Goal: Task Accomplishment & Management: Use online tool/utility

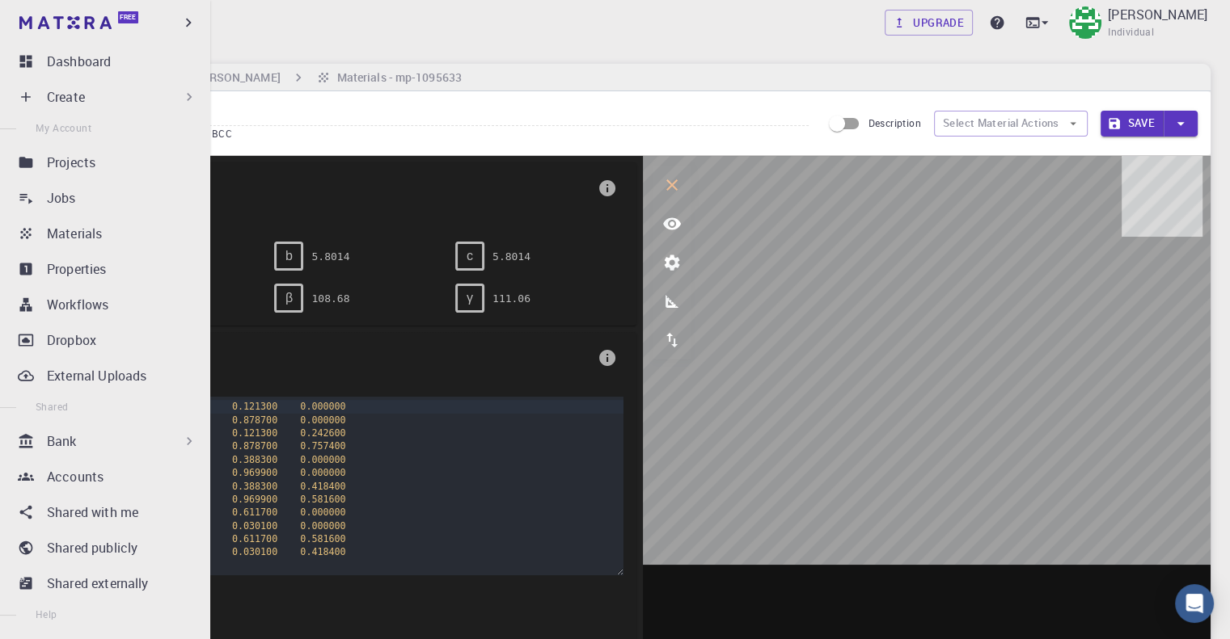
click at [13, 22] on div "Free" at bounding box center [105, 22] width 210 height 45
click at [69, 57] on p "Dashboard" at bounding box center [79, 61] width 64 height 19
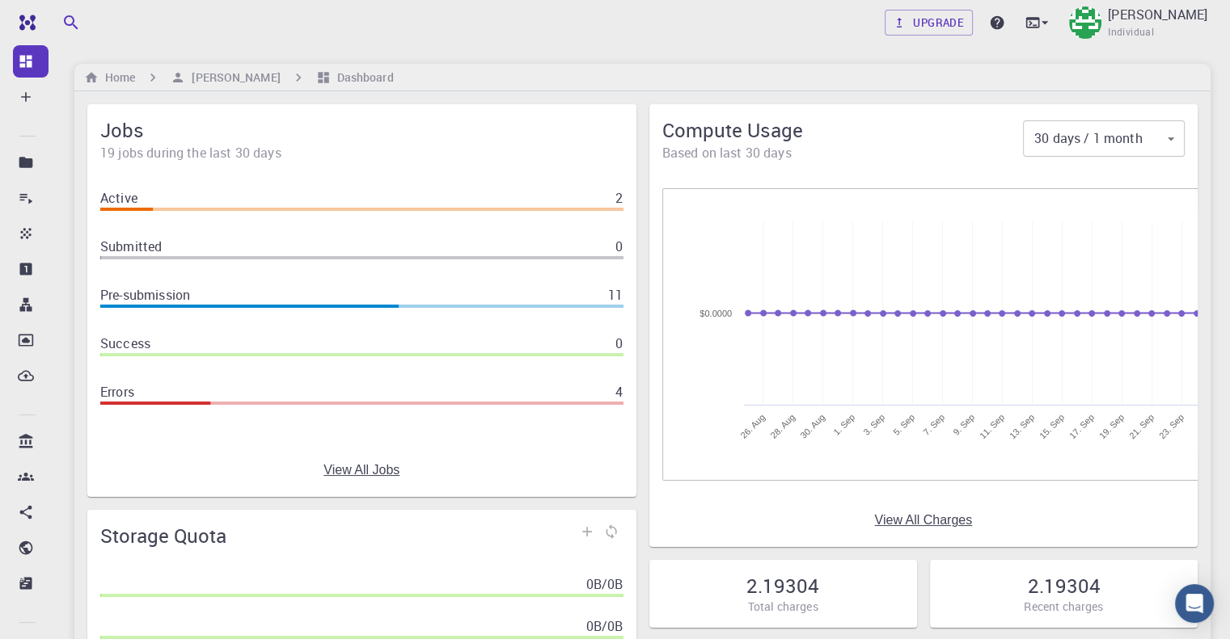
click at [186, 25] on div "Upgrade [PERSON_NAME] Individual" at bounding box center [642, 23] width 1175 height 42
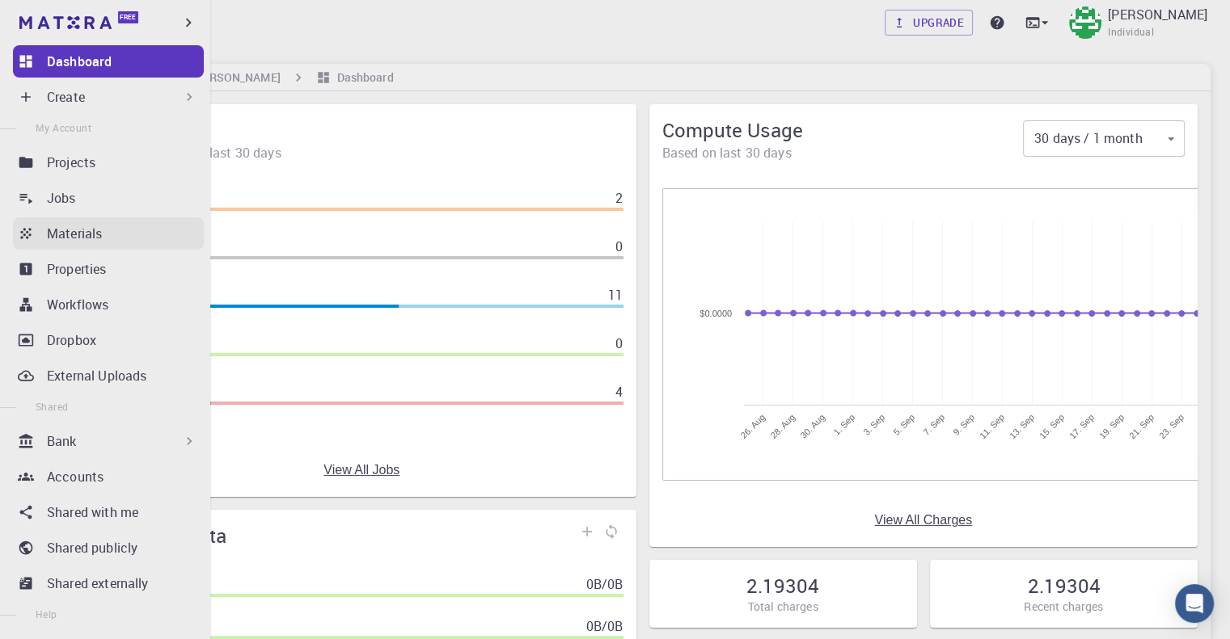
click at [32, 236] on icon at bounding box center [26, 234] width 16 height 16
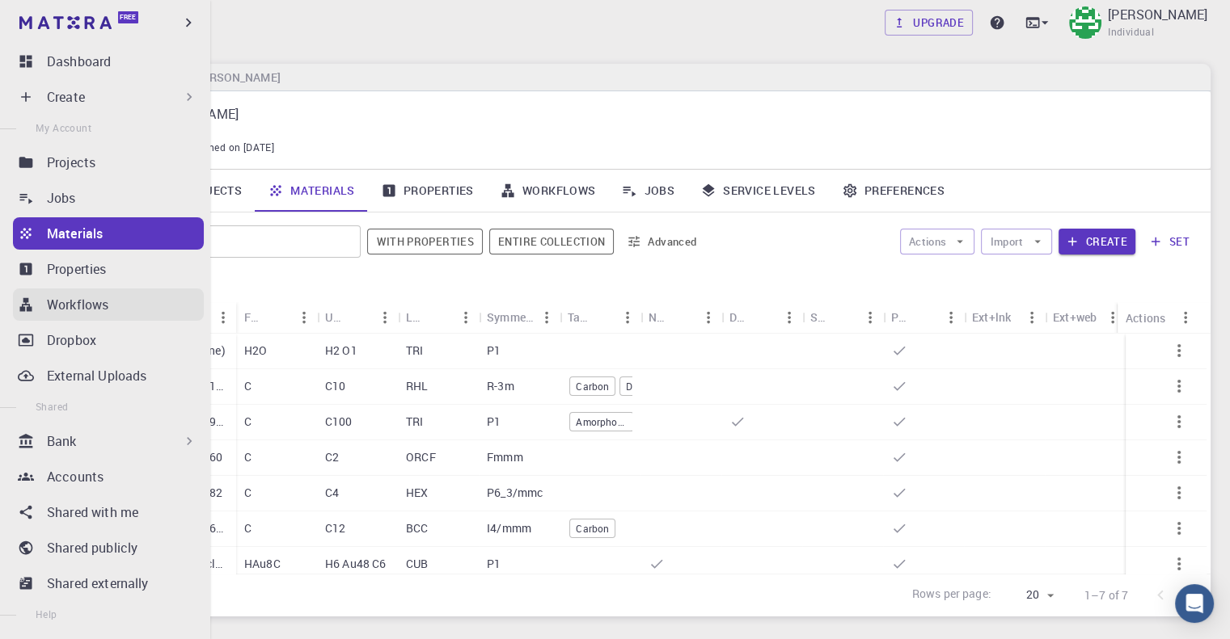
click at [32, 314] on link "Workflows" at bounding box center [108, 305] width 191 height 32
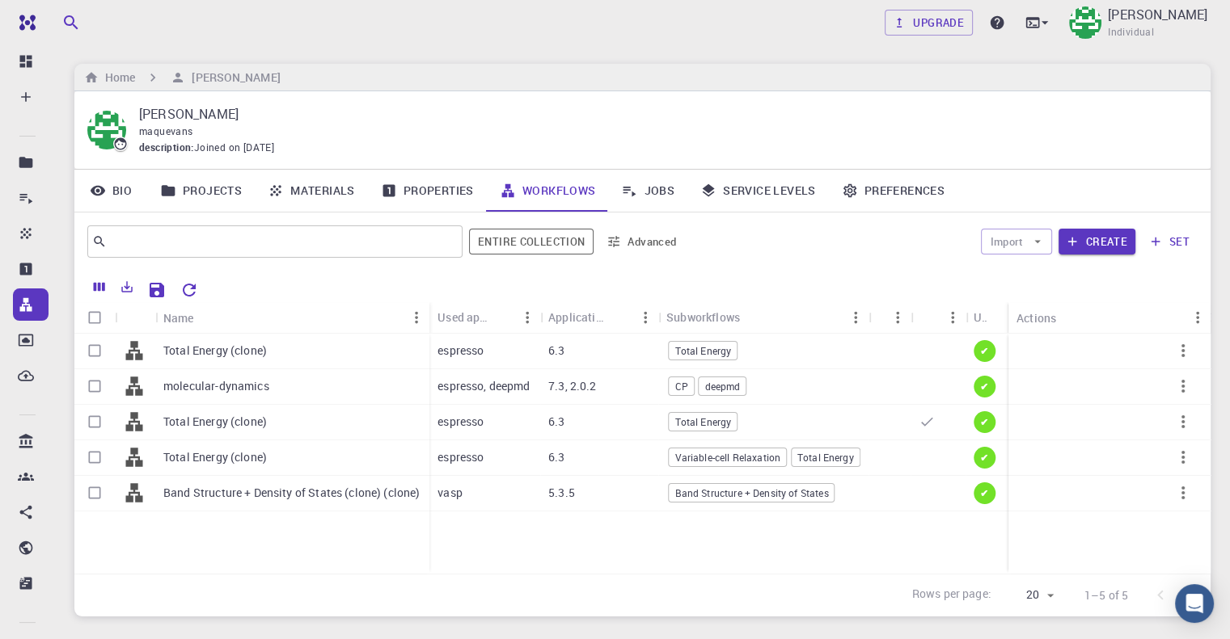
scroll to position [81, 0]
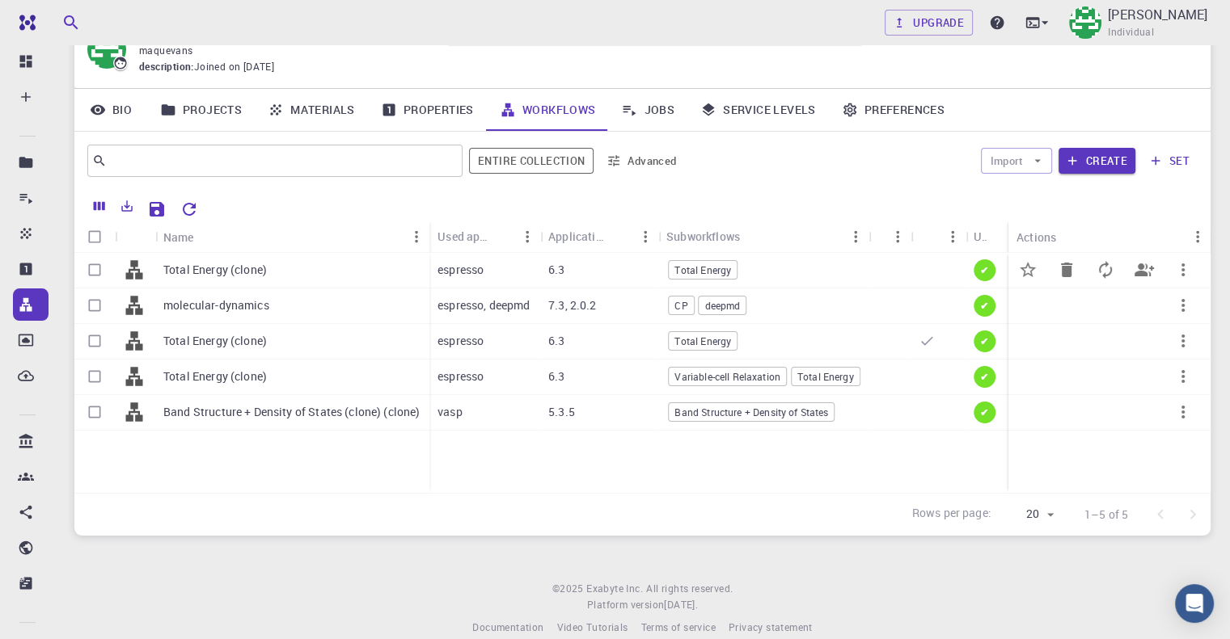
click at [278, 281] on div "Total Energy (clone)" at bounding box center [292, 271] width 274 height 36
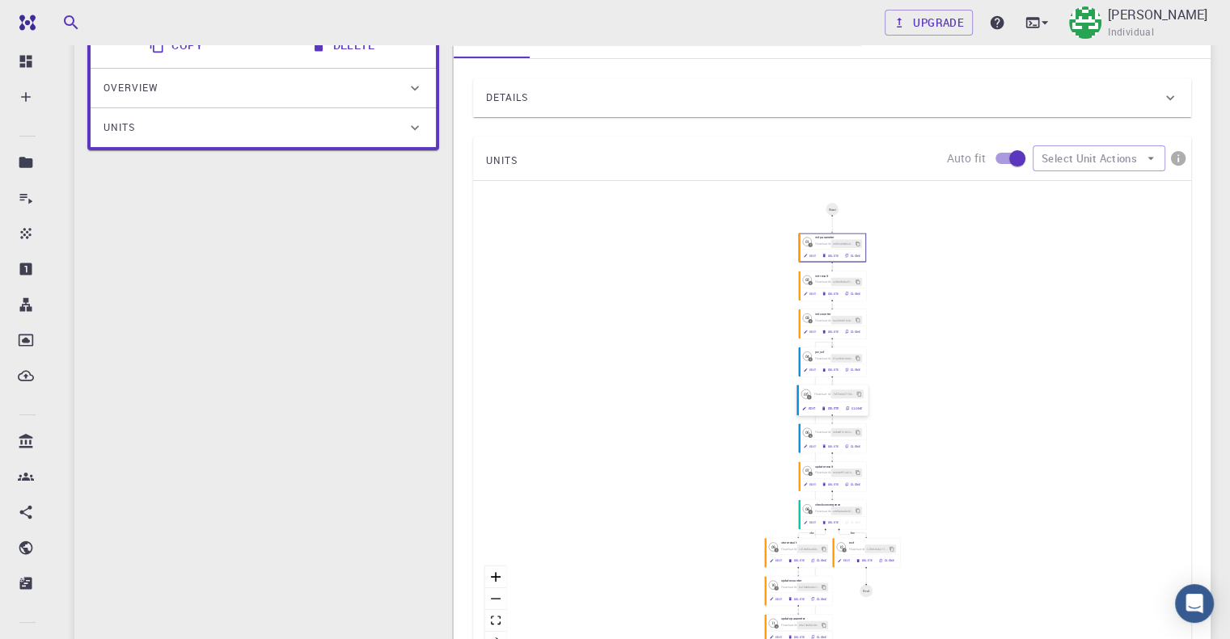
scroll to position [243, 0]
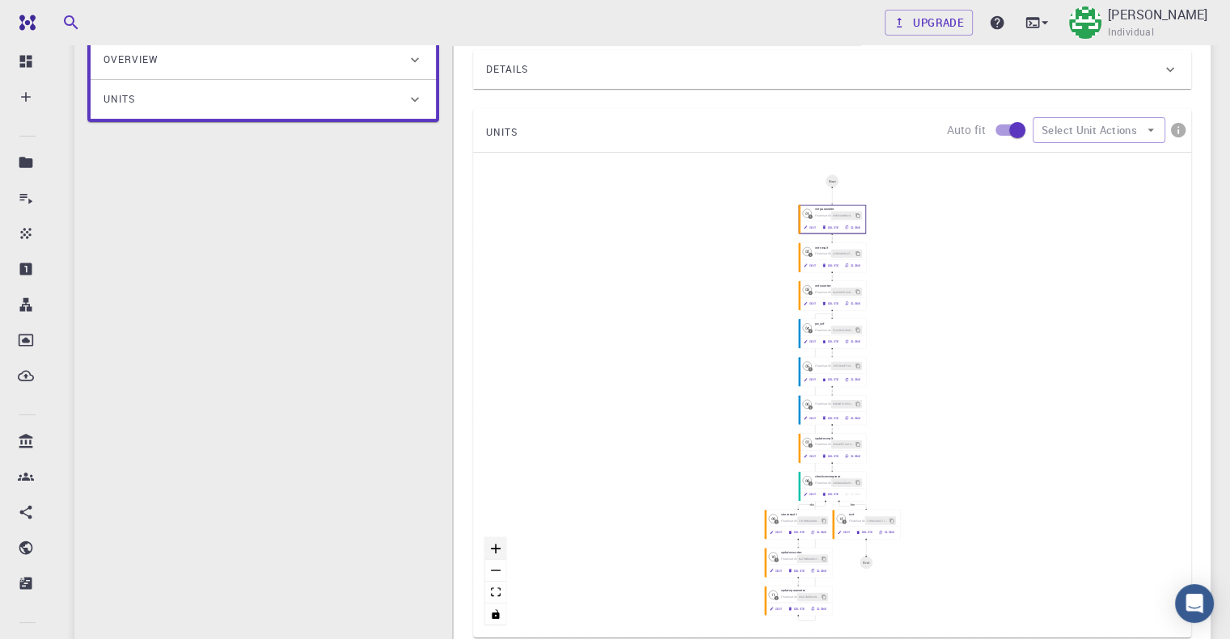
click at [490, 549] on button "zoom in" at bounding box center [495, 549] width 21 height 22
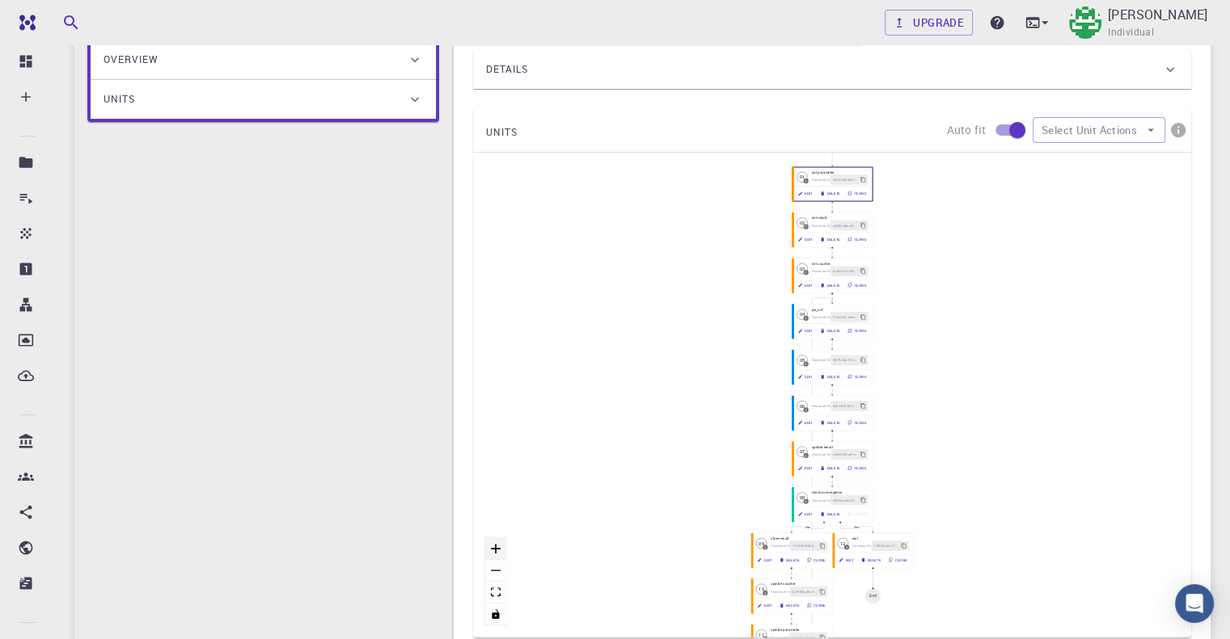
click at [491, 549] on icon "zoom in" at bounding box center [496, 549] width 10 height 10
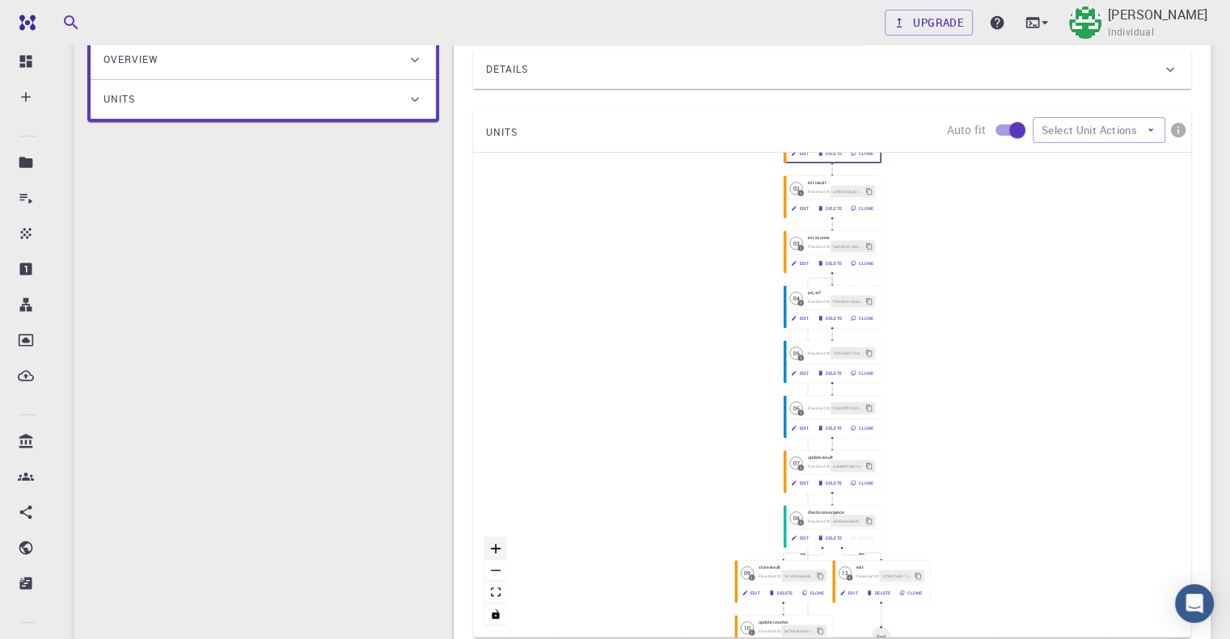
click at [491, 549] on icon "zoom in" at bounding box center [496, 549] width 10 height 10
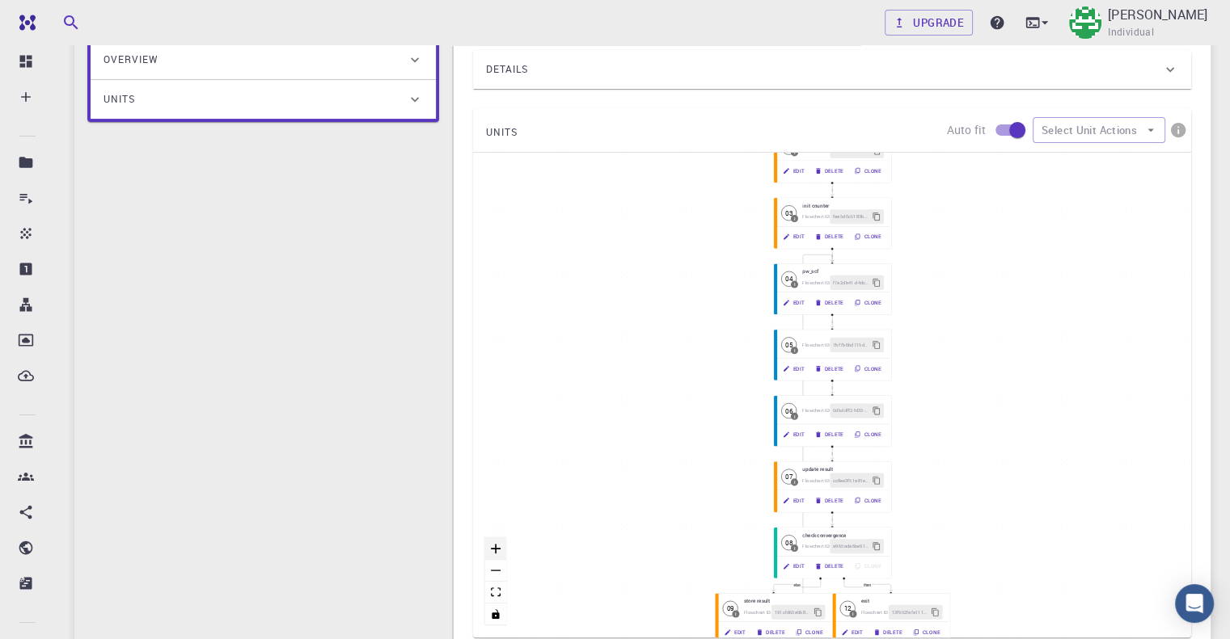
click at [491, 549] on icon "zoom in" at bounding box center [496, 549] width 10 height 10
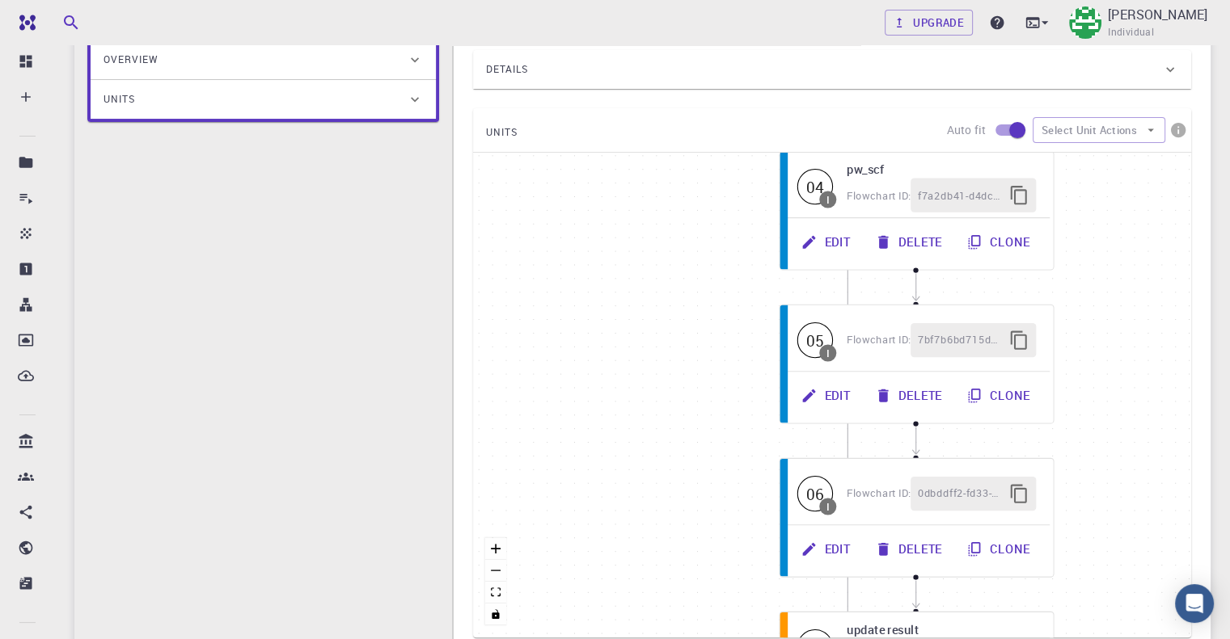
drag, startPoint x: 673, startPoint y: 387, endPoint x: 627, endPoint y: 501, distance: 122.9
click at [611, 551] on div "then else Start 01 I init parameter Flowchart ID: 0dfd3499492d8c41678362a4 Edit…" at bounding box center [832, 395] width 718 height 485
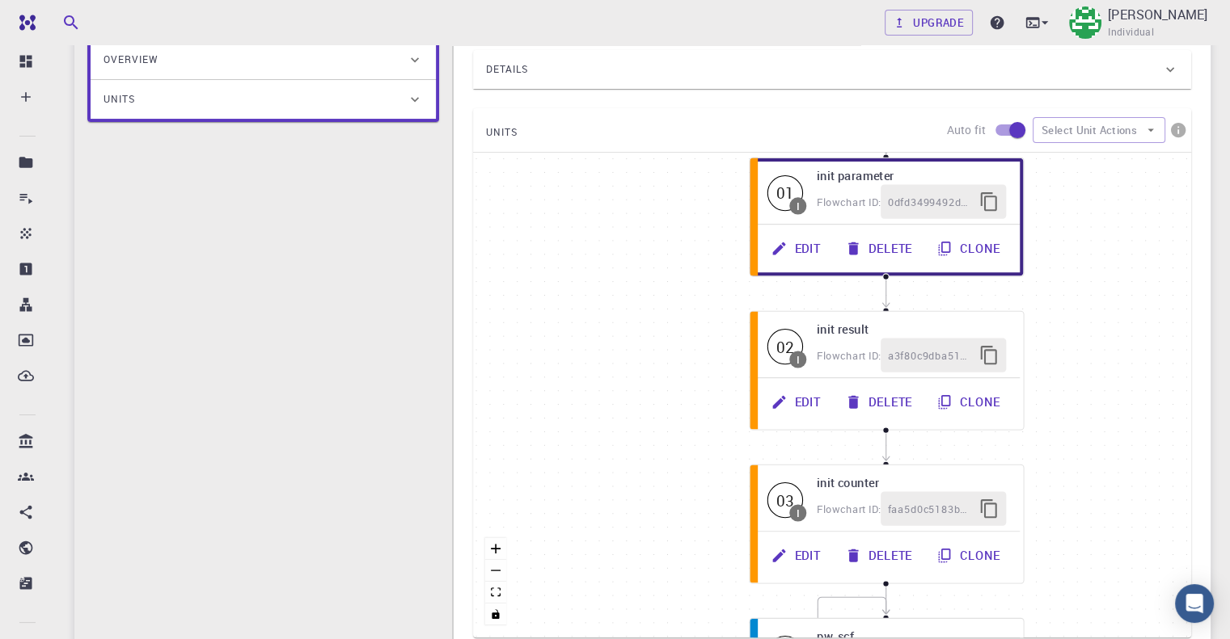
drag, startPoint x: 738, startPoint y: 269, endPoint x: 707, endPoint y: 669, distance: 400.5
click at [707, 639] on html "Free Dashboard Create New Job New Material Create Material Upload File Import f…" at bounding box center [615, 321] width 1230 height 1128
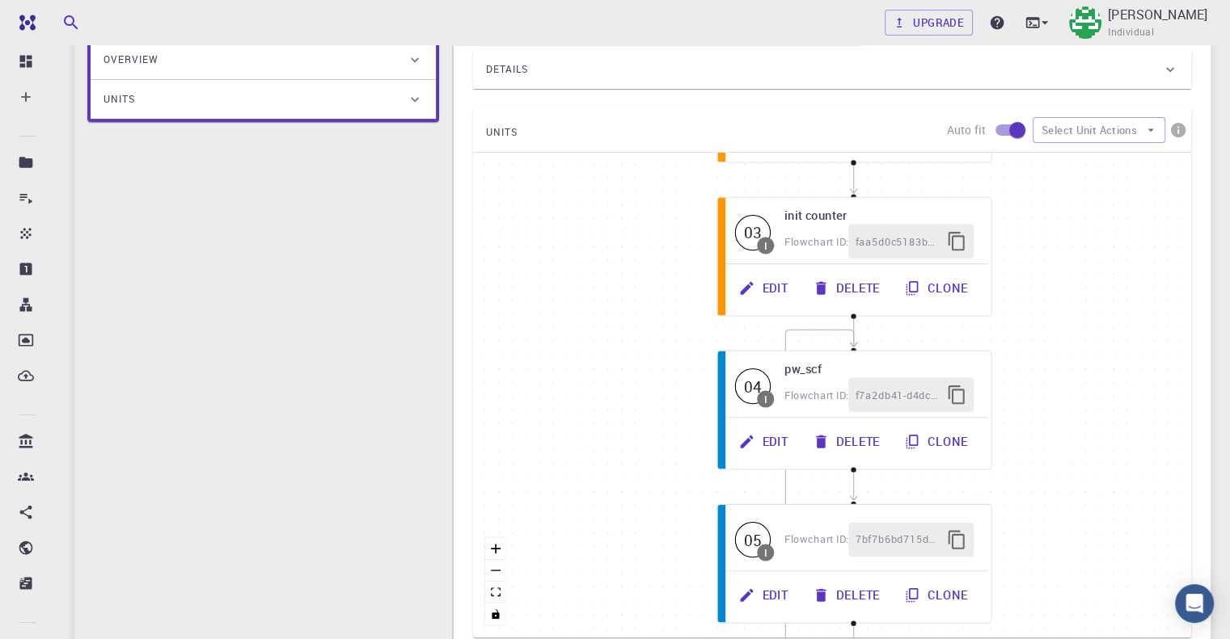
drag, startPoint x: 721, startPoint y: 563, endPoint x: 689, endPoint y: 295, distance: 269.5
click at [689, 295] on div "then else Start 01 I init parameter Flowchart ID: 0dfd3499492d8c41678362a4 Edit…" at bounding box center [832, 395] width 718 height 485
click at [491, 570] on icon "zoom out" at bounding box center [496, 571] width 10 height 2
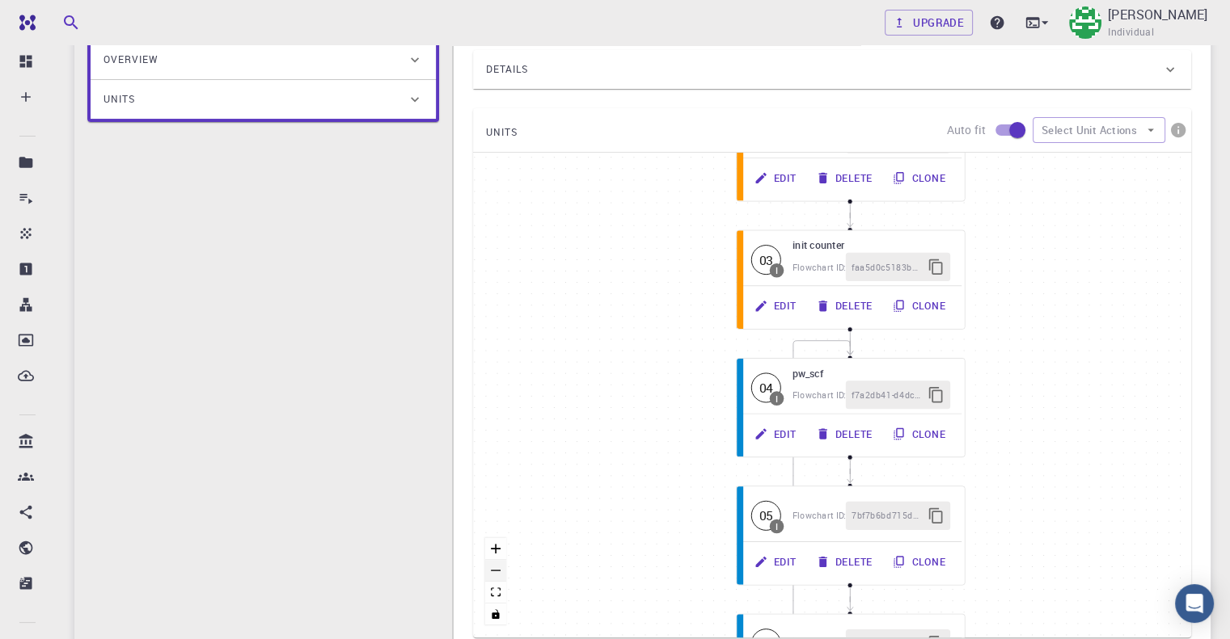
click at [491, 570] on icon "zoom out" at bounding box center [496, 571] width 10 height 2
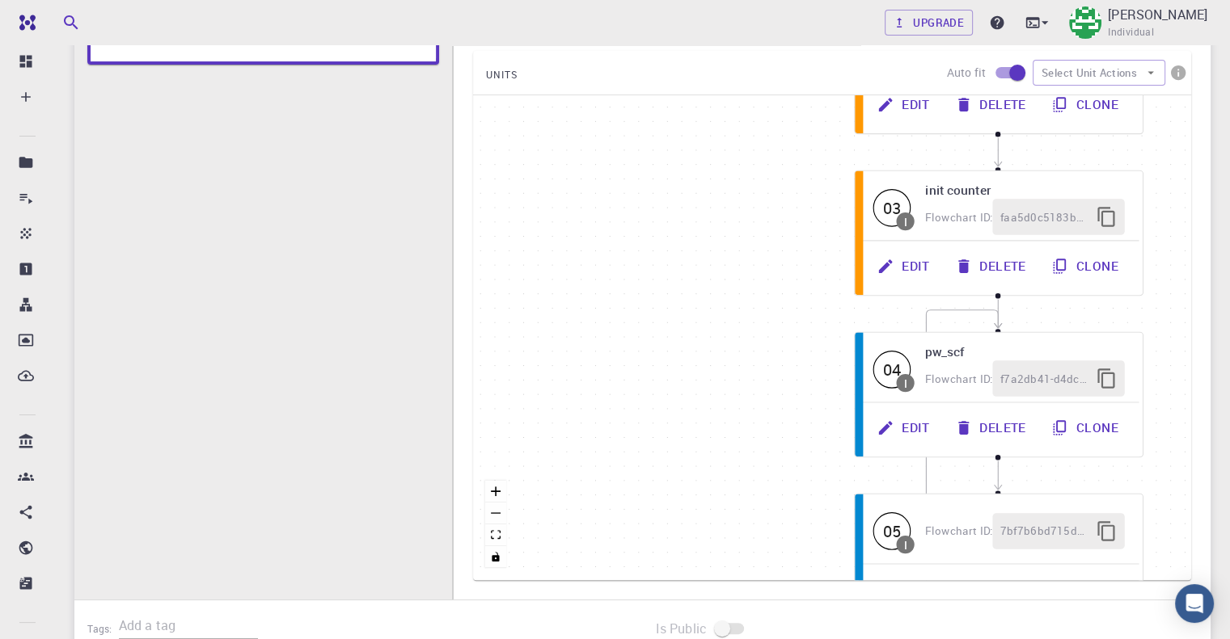
scroll to position [82, 0]
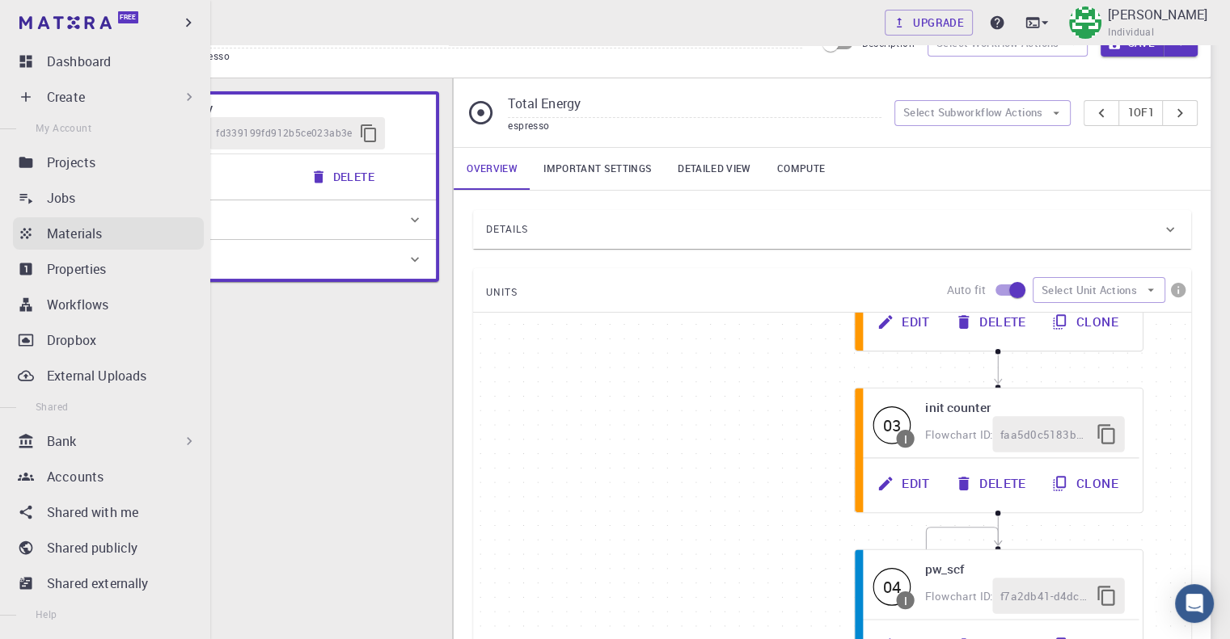
click at [86, 247] on link "Materials" at bounding box center [108, 233] width 191 height 32
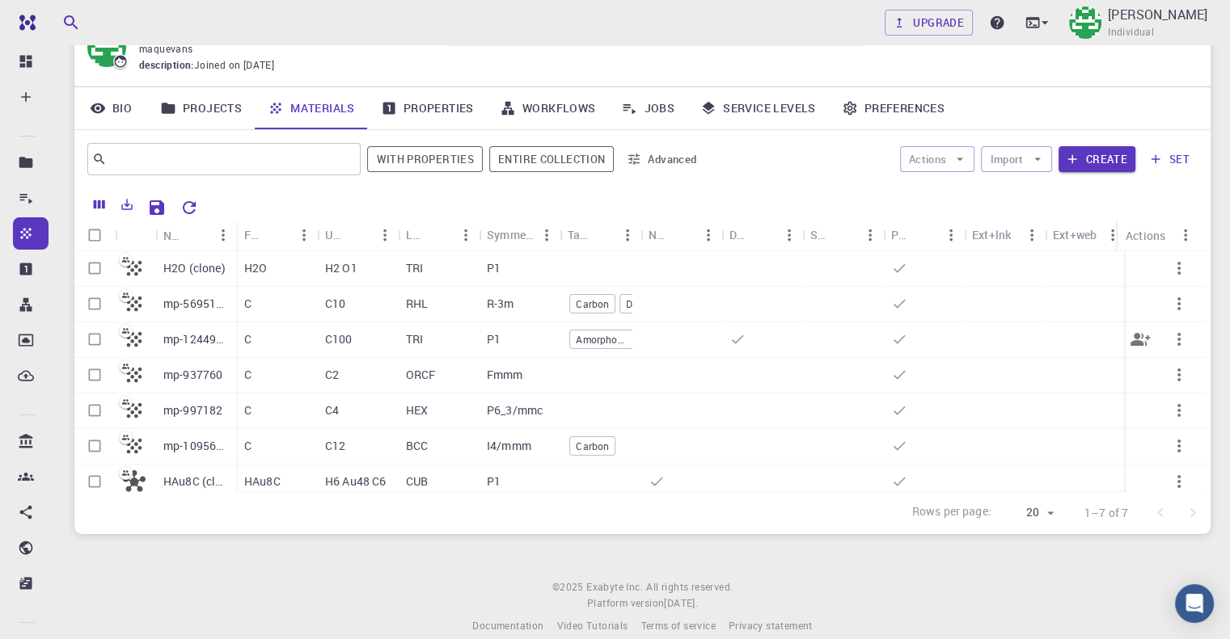
click at [213, 342] on p "mp-1244913" at bounding box center [195, 339] width 65 height 16
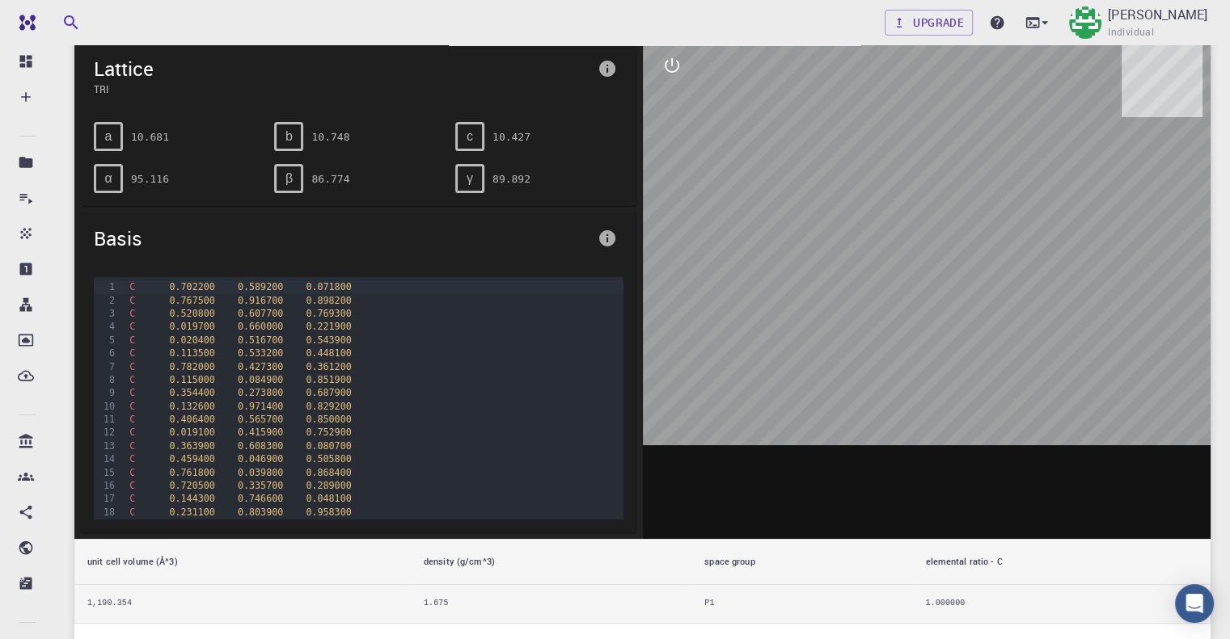
scroll to position [81, 0]
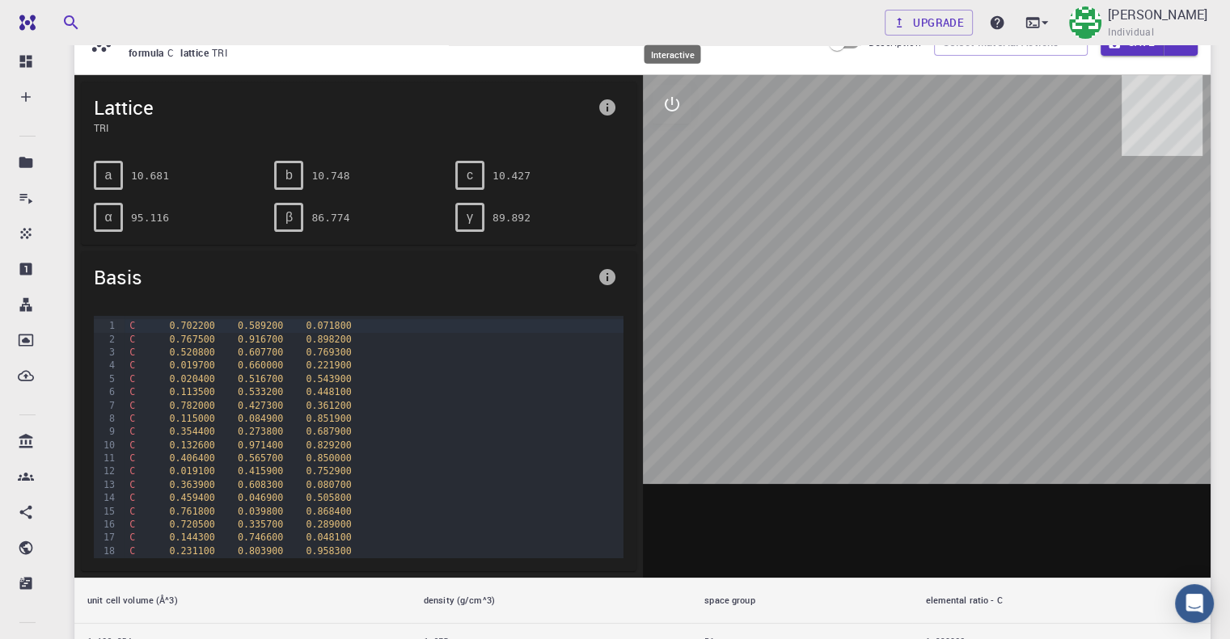
click at [658, 105] on button "interactive" at bounding box center [671, 104] width 39 height 39
click at [667, 261] on icon "export" at bounding box center [671, 259] width 19 height 19
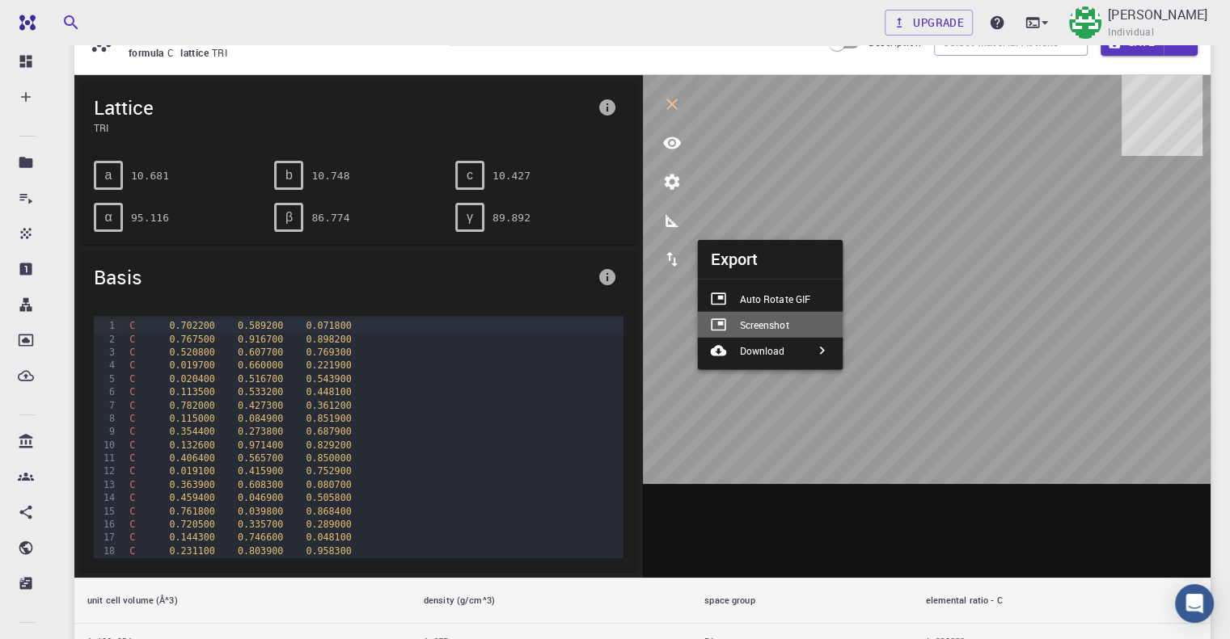
click at [777, 323] on p "Screenshot" at bounding box center [763, 325] width 49 height 15
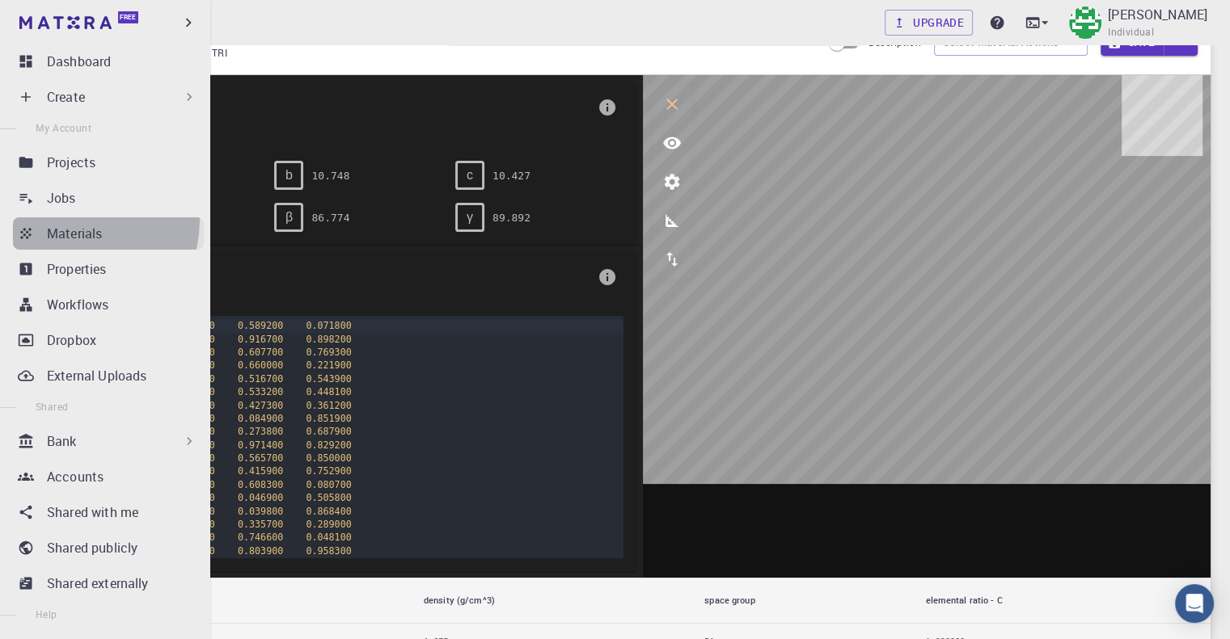
click at [58, 219] on link "Materials" at bounding box center [108, 233] width 191 height 32
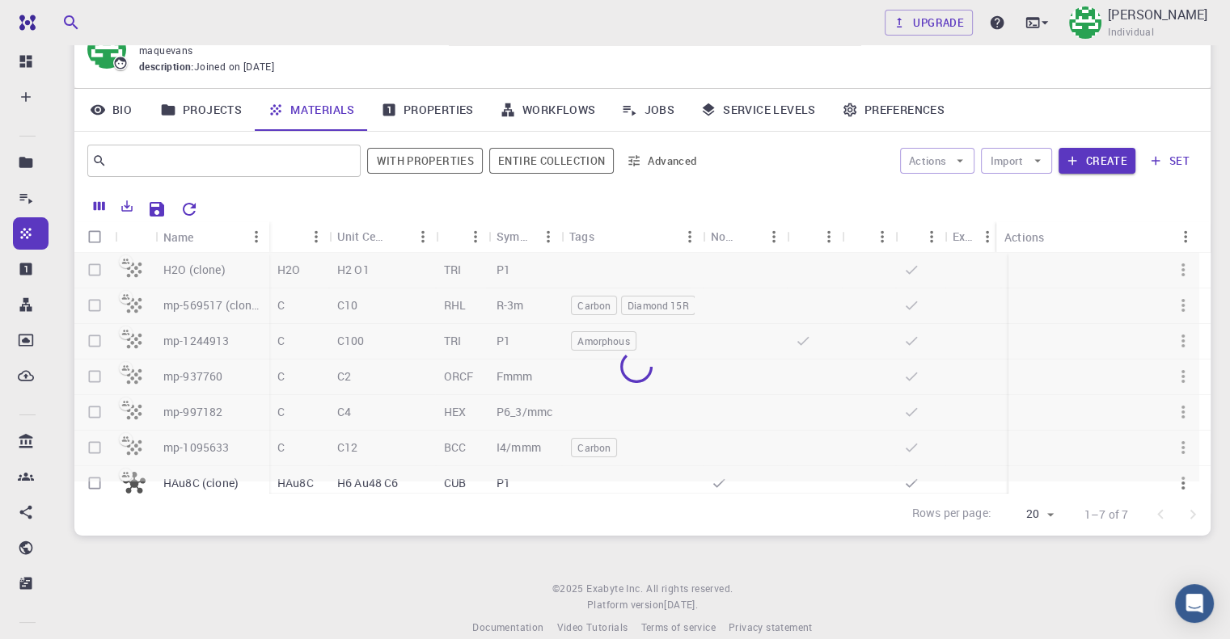
click at [331, 310] on div at bounding box center [636, 367] width 1124 height 228
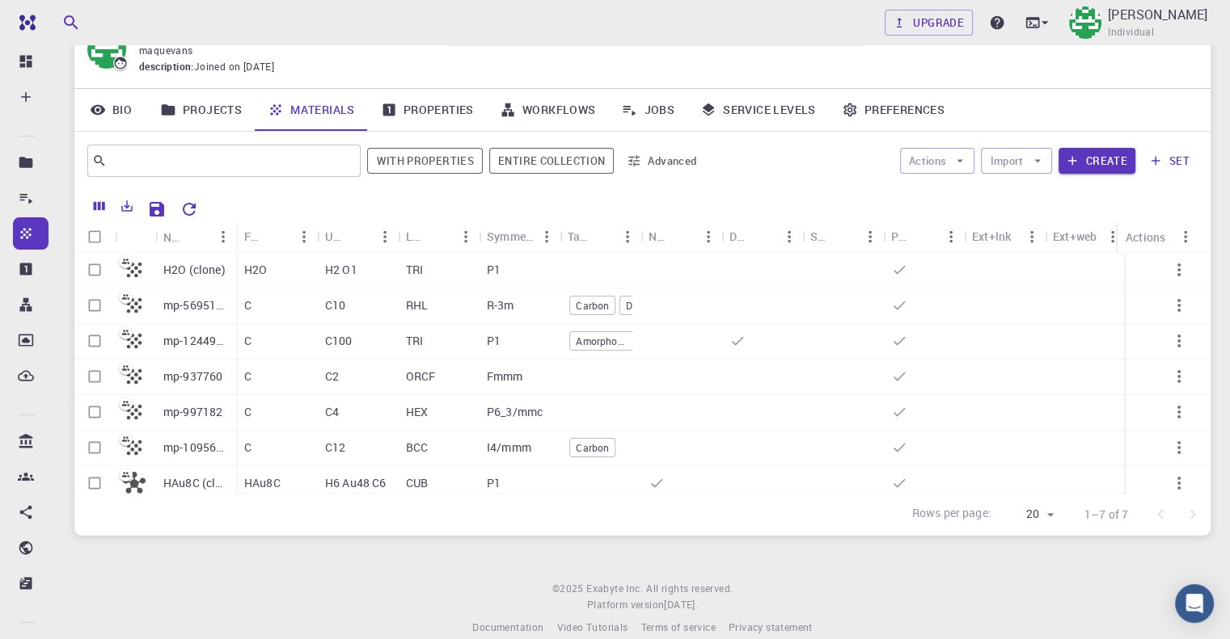
click at [331, 310] on p "C10" at bounding box center [335, 305] width 20 height 16
